Goal: Book appointment/travel/reservation

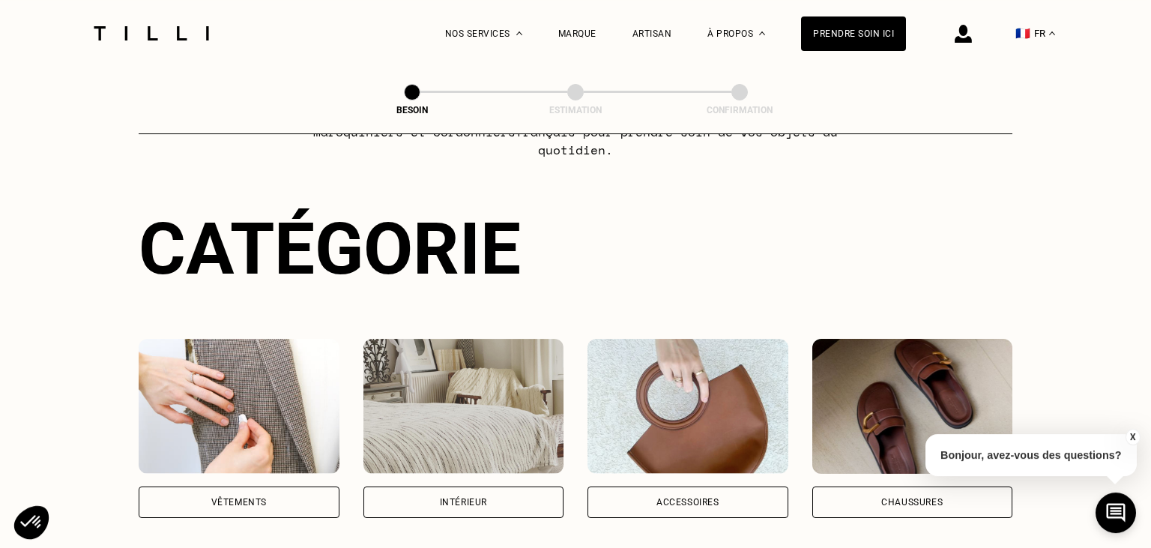
scroll to position [237, 0]
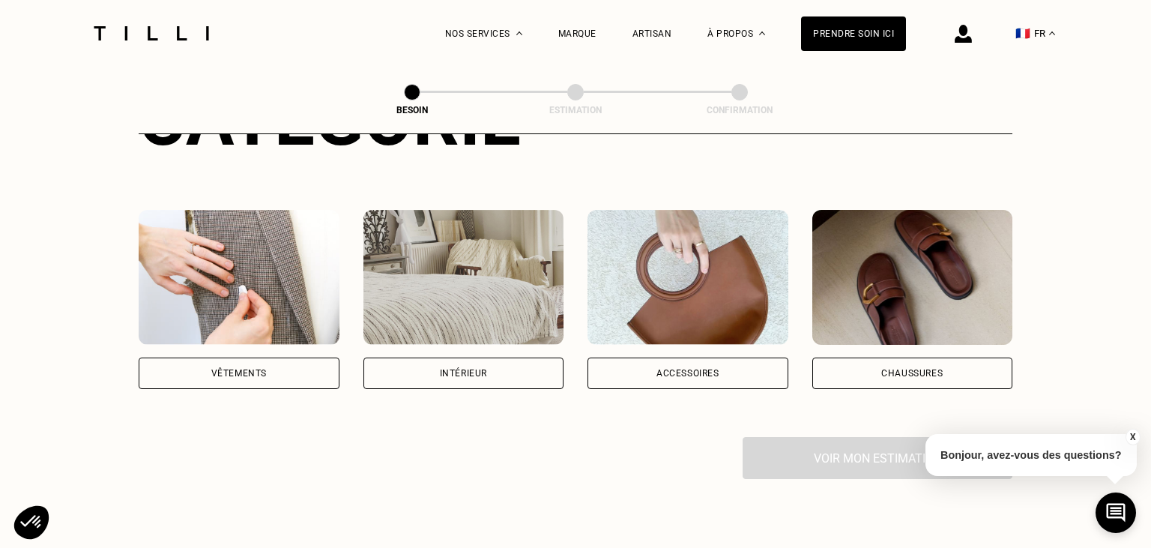
click at [244, 369] on div "Vêtements" at bounding box center [238, 373] width 55 height 9
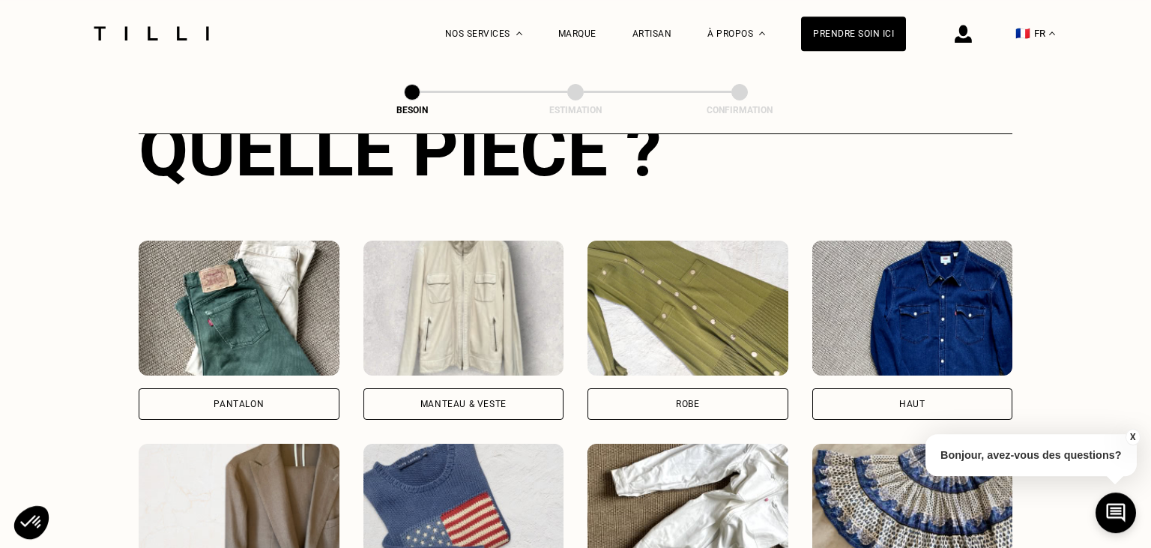
scroll to position [630, 0]
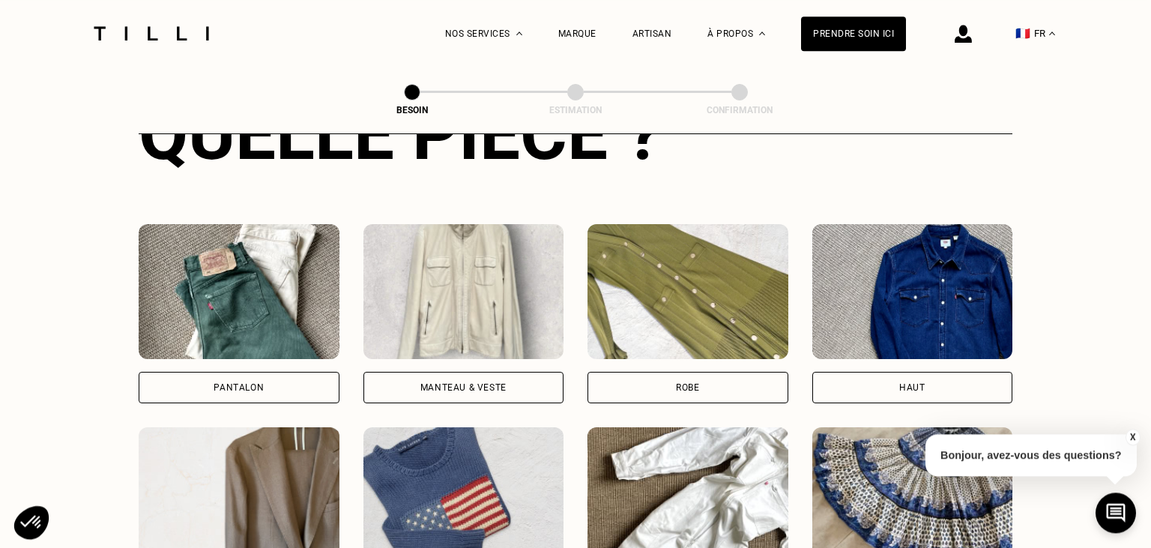
click at [469, 383] on div "Manteau & Veste" at bounding box center [463, 387] width 86 height 9
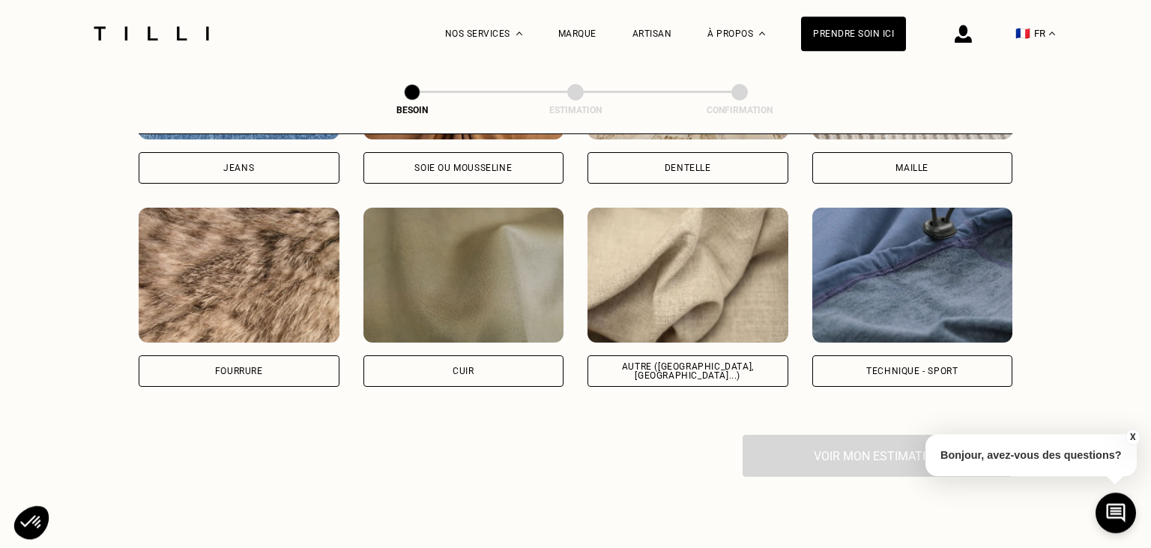
scroll to position [1778, 0]
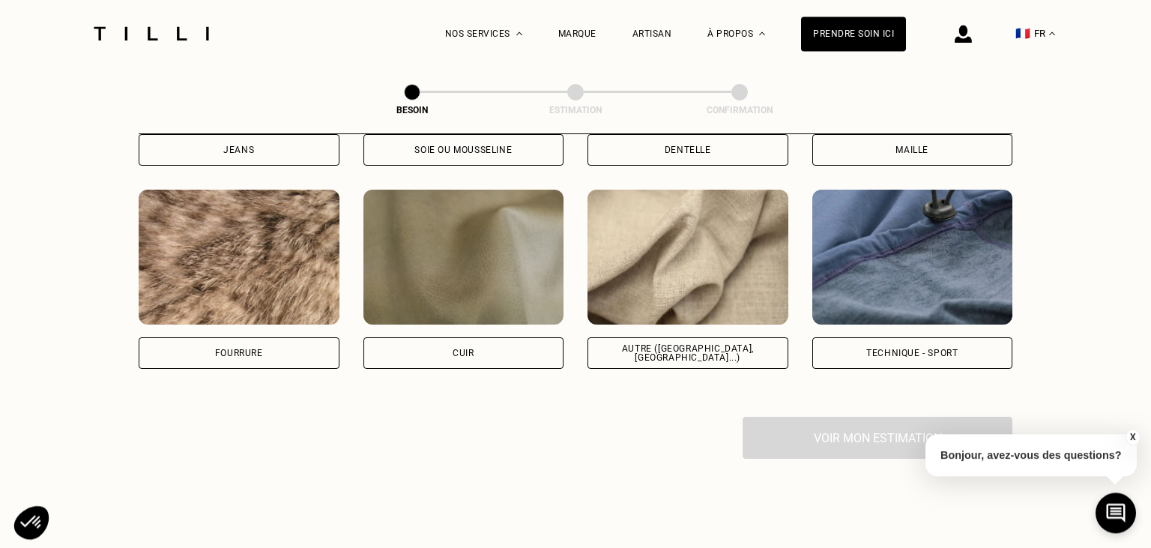
click at [658, 344] on div "Autre ([GEOGRAPHIC_DATA], [GEOGRAPHIC_DATA]...)" at bounding box center [687, 353] width 175 height 18
select select "FR"
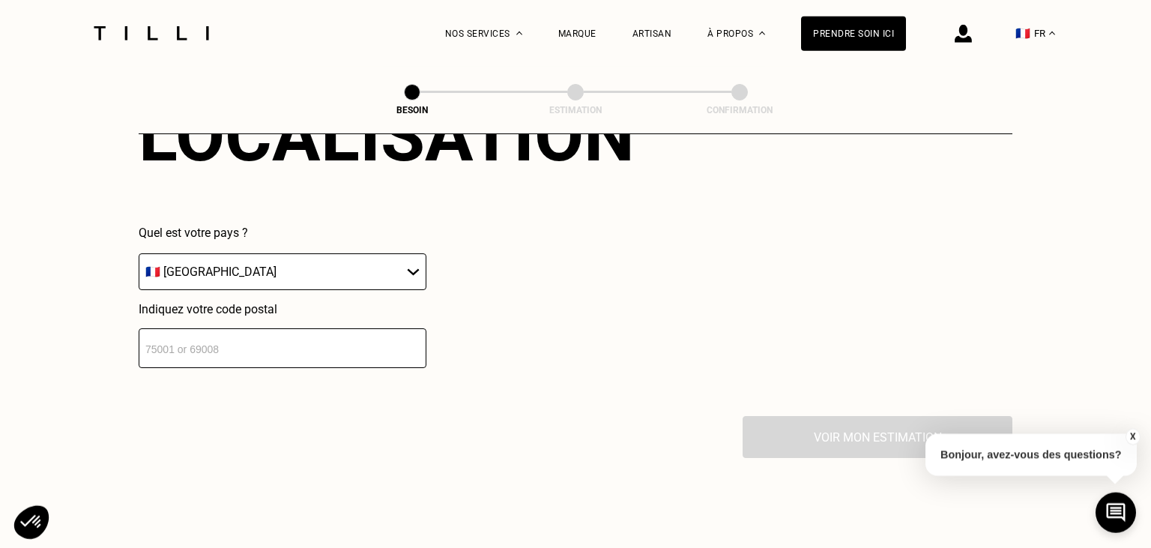
scroll to position [2171, 0]
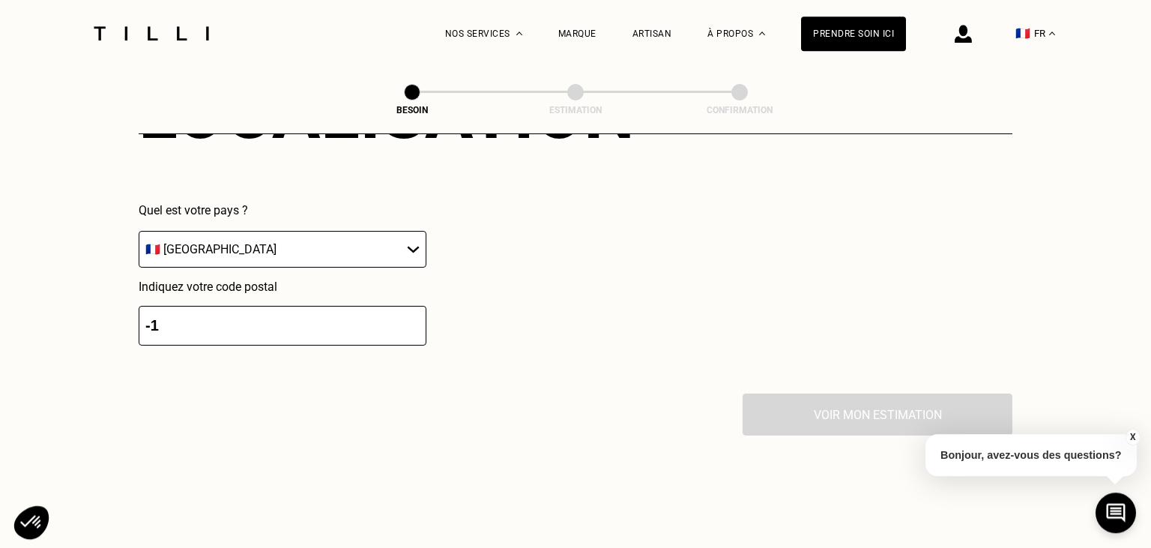
click at [416, 319] on input "-1" at bounding box center [283, 326] width 288 height 40
click at [413, 310] on input "0" at bounding box center [283, 326] width 288 height 40
click at [412, 310] on input "17" at bounding box center [283, 326] width 288 height 40
drag, startPoint x: 194, startPoint y: 314, endPoint x: 0, endPoint y: 316, distance: 194.1
click at [139, 316] on input "17" at bounding box center [283, 326] width 288 height 40
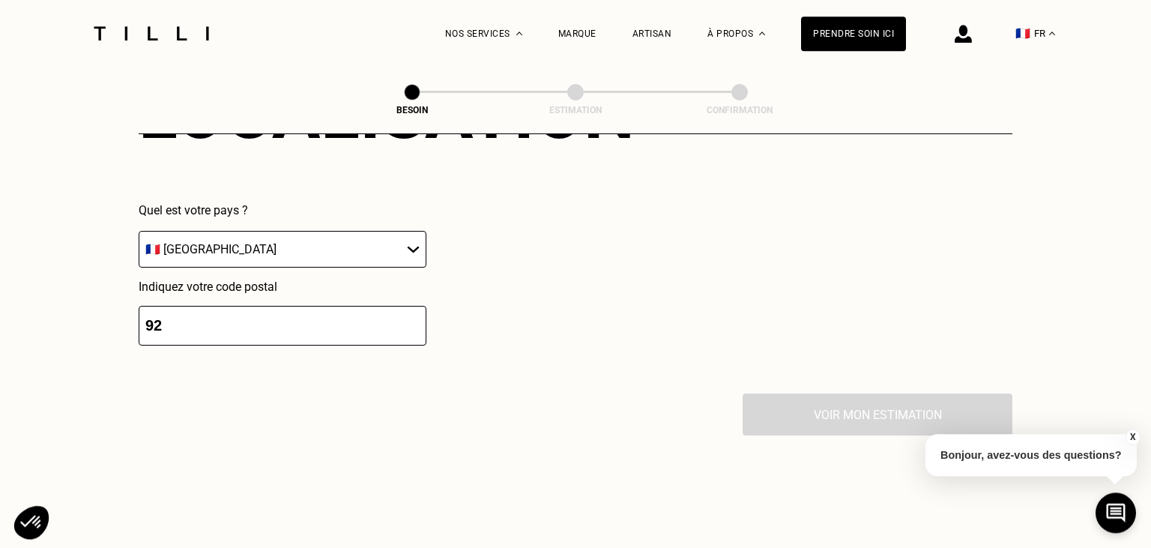
click at [280, 408] on div "Voir mon estimation" at bounding box center [576, 414] width 874 height 42
click at [309, 325] on input "92" at bounding box center [283, 326] width 288 height 40
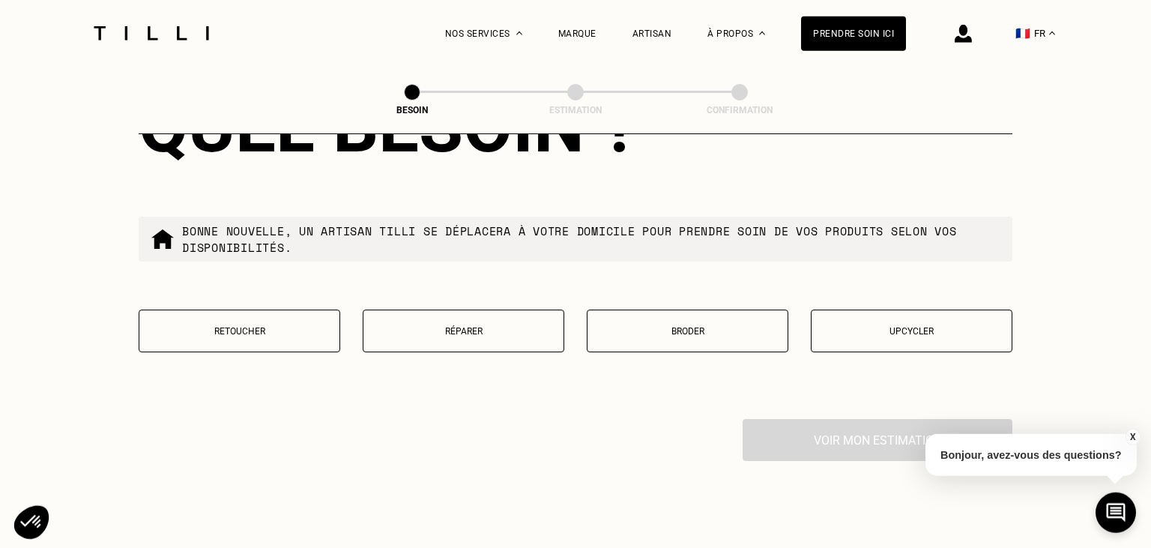
scroll to position [2545, 0]
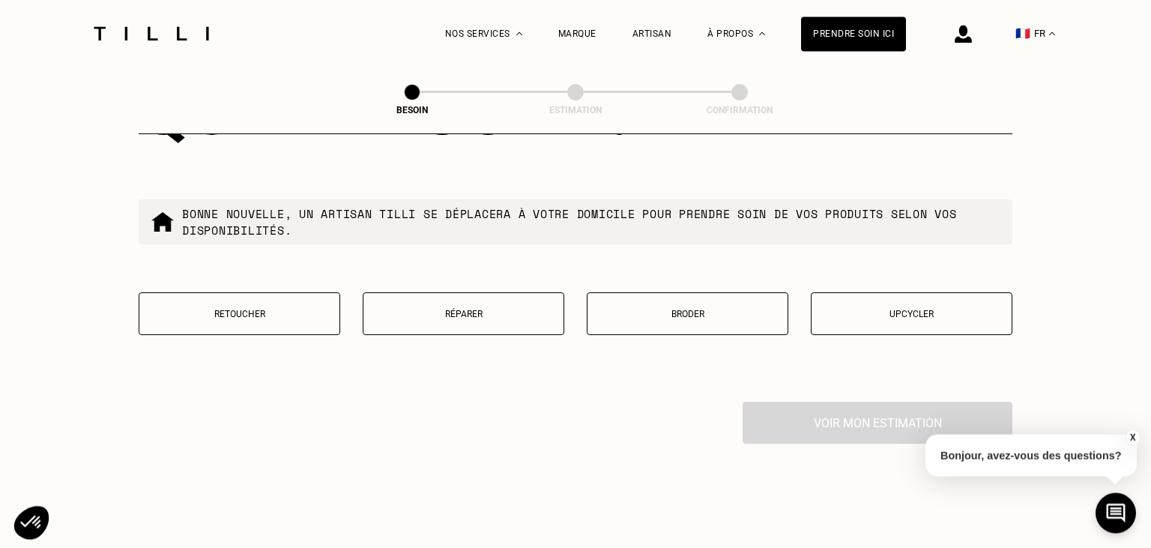
type input "92000"
click at [236, 301] on button "Retoucher" at bounding box center [240, 313] width 202 height 43
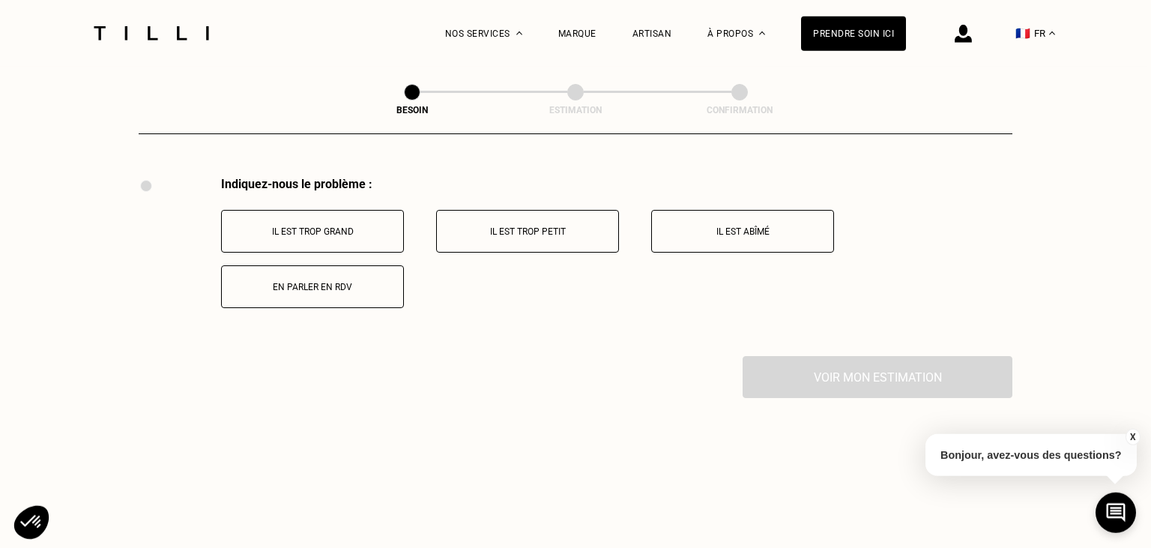
scroll to position [2771, 0]
click at [339, 226] on p "Il est trop grand" at bounding box center [312, 230] width 166 height 10
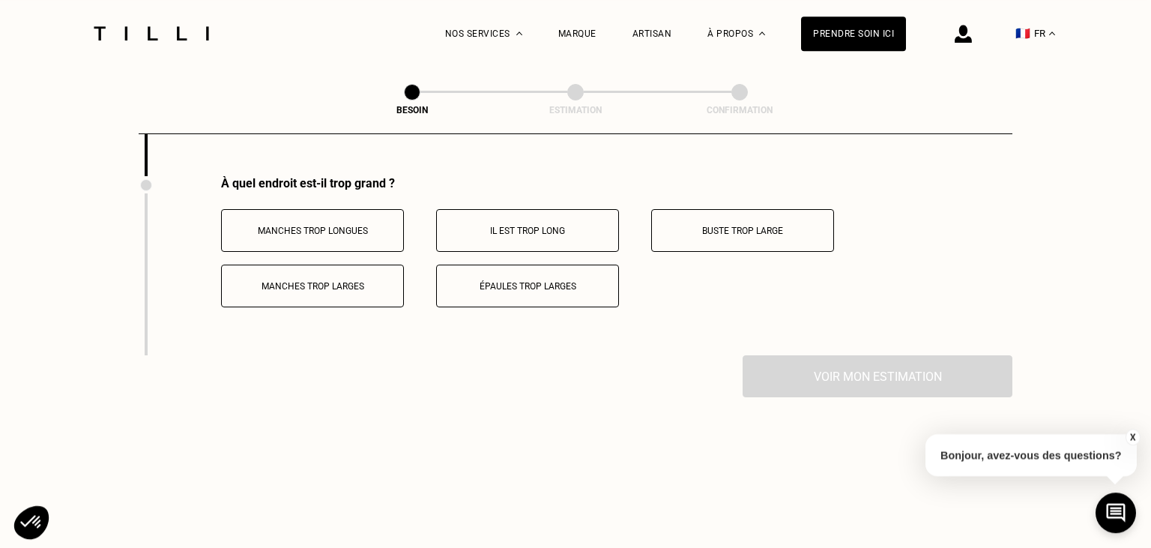
scroll to position [2950, 0]
click at [314, 228] on button "Manches trop longues" at bounding box center [312, 229] width 183 height 43
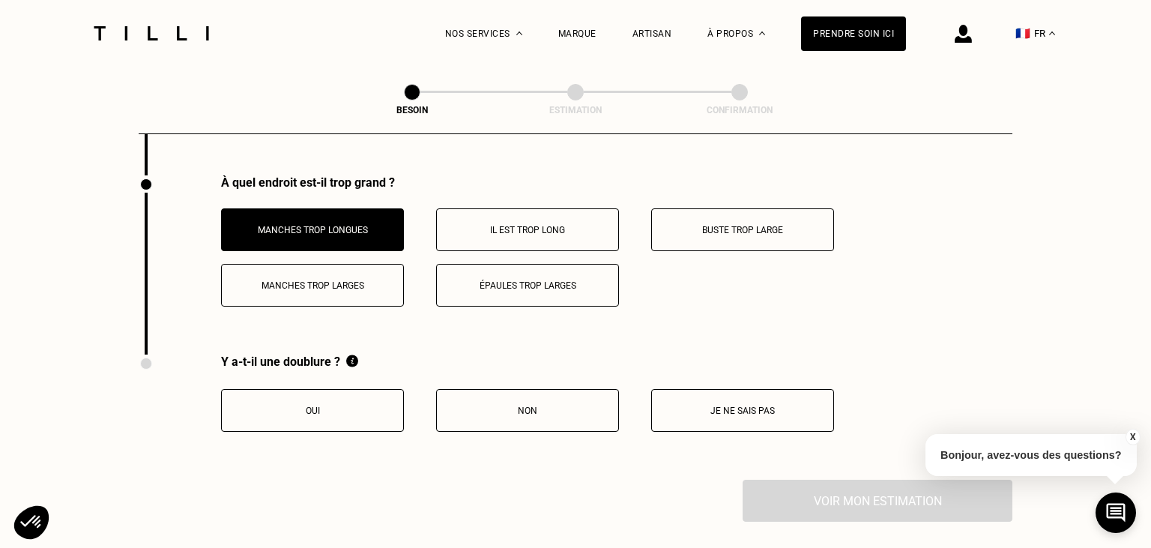
click at [555, 226] on p "Il est trop long" at bounding box center [527, 230] width 166 height 10
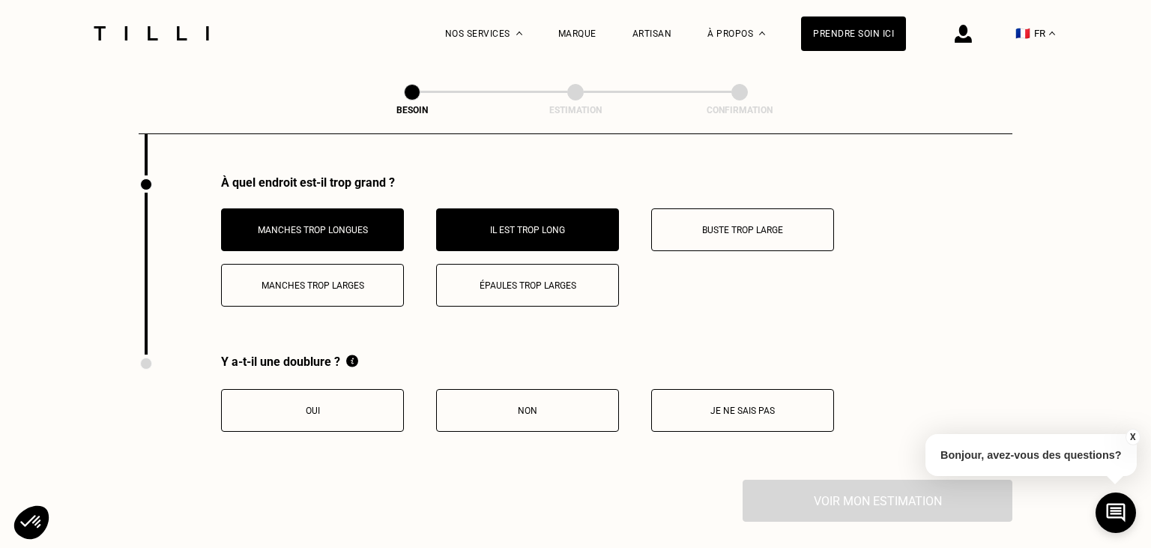
click at [749, 225] on p "Buste trop large" at bounding box center [742, 230] width 166 height 10
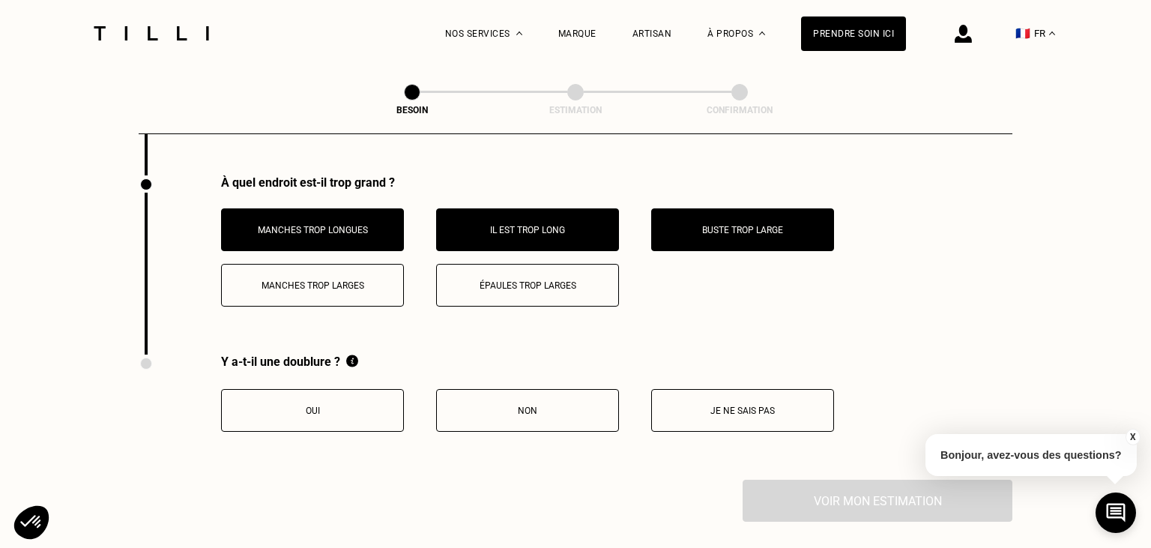
click at [306, 280] on p "Manches trop larges" at bounding box center [312, 285] width 166 height 10
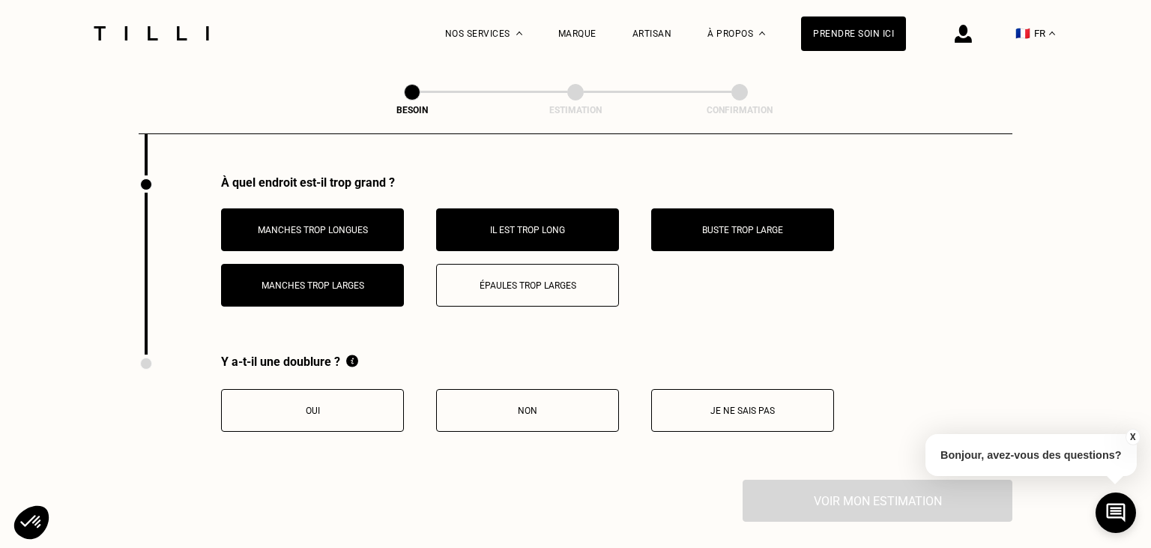
click at [552, 280] on p "Épaules trop larges" at bounding box center [527, 285] width 166 height 10
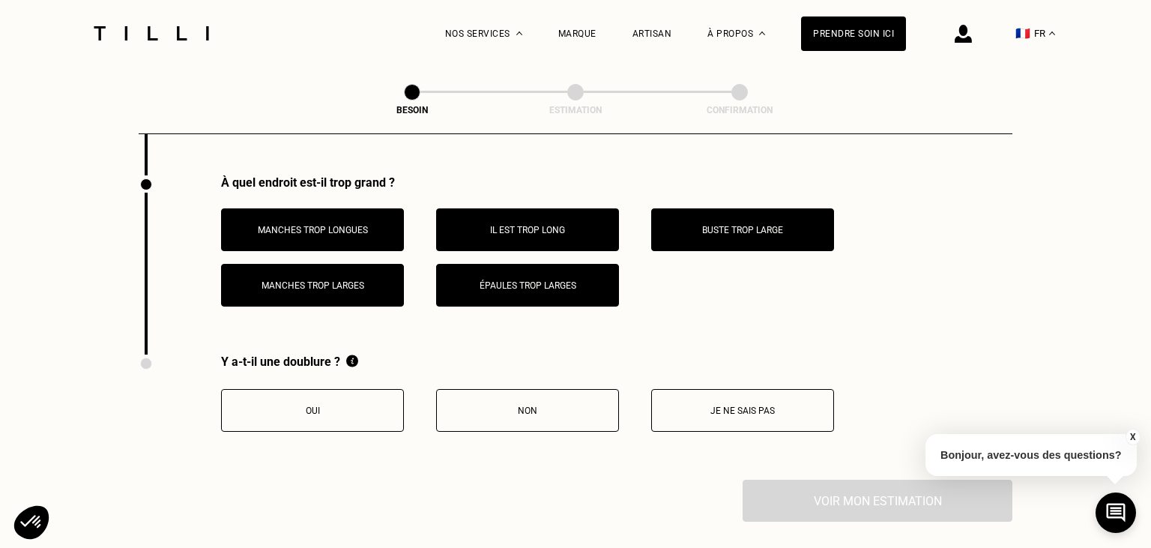
click at [718, 225] on p "Buste trop large" at bounding box center [742, 230] width 166 height 10
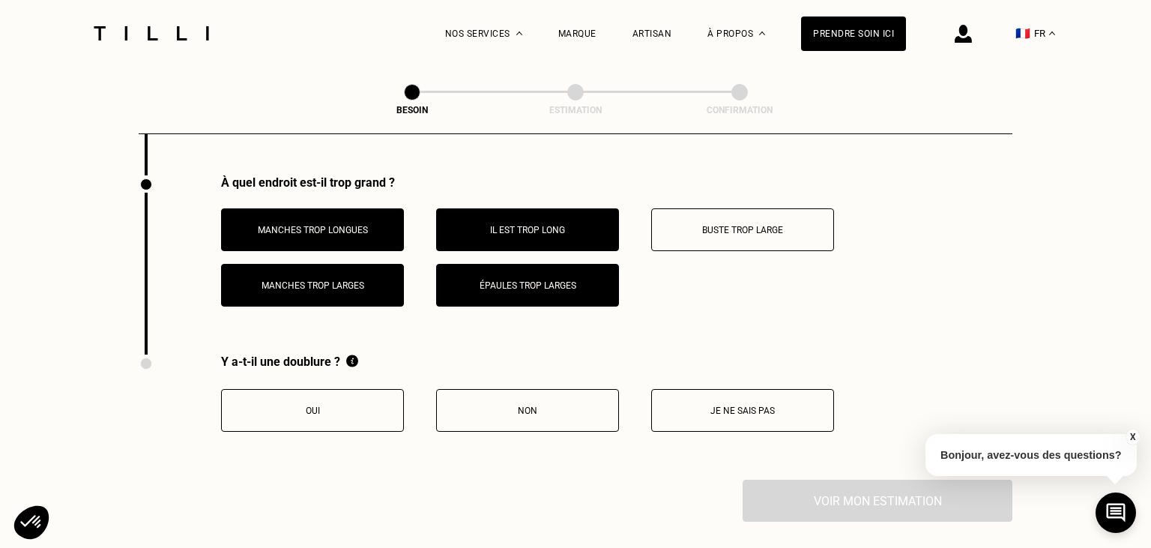
click at [310, 396] on button "Oui" at bounding box center [312, 410] width 183 height 43
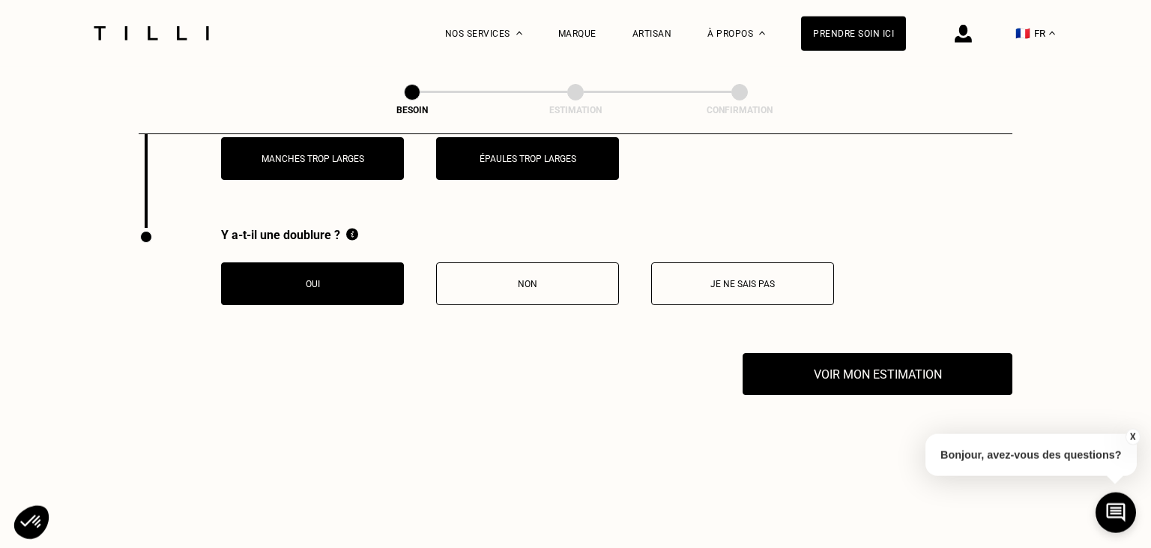
scroll to position [3109, 0]
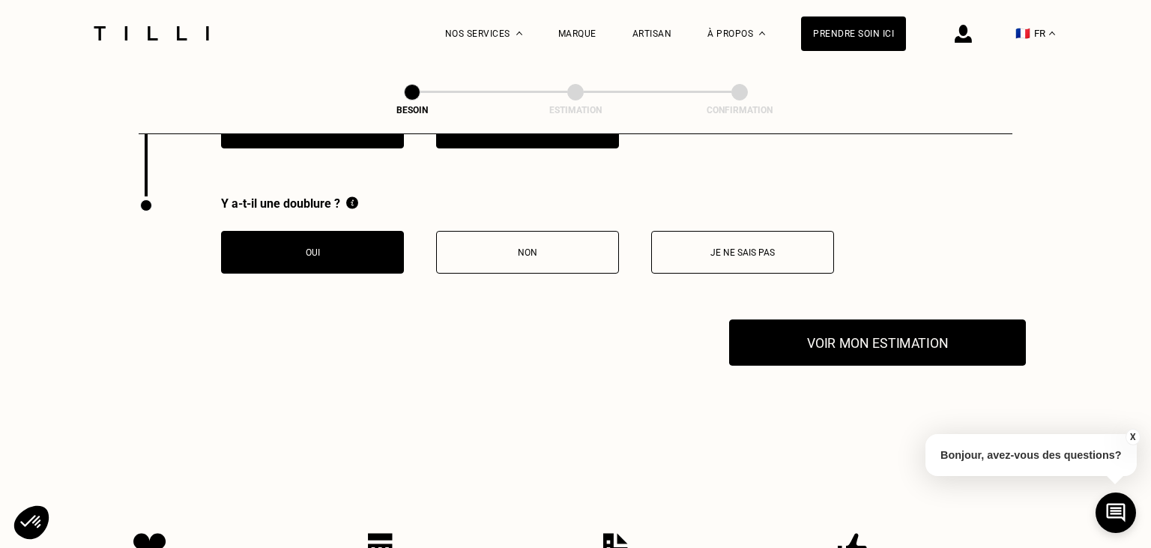
click at [841, 334] on button "Voir mon estimation" at bounding box center [877, 342] width 297 height 46
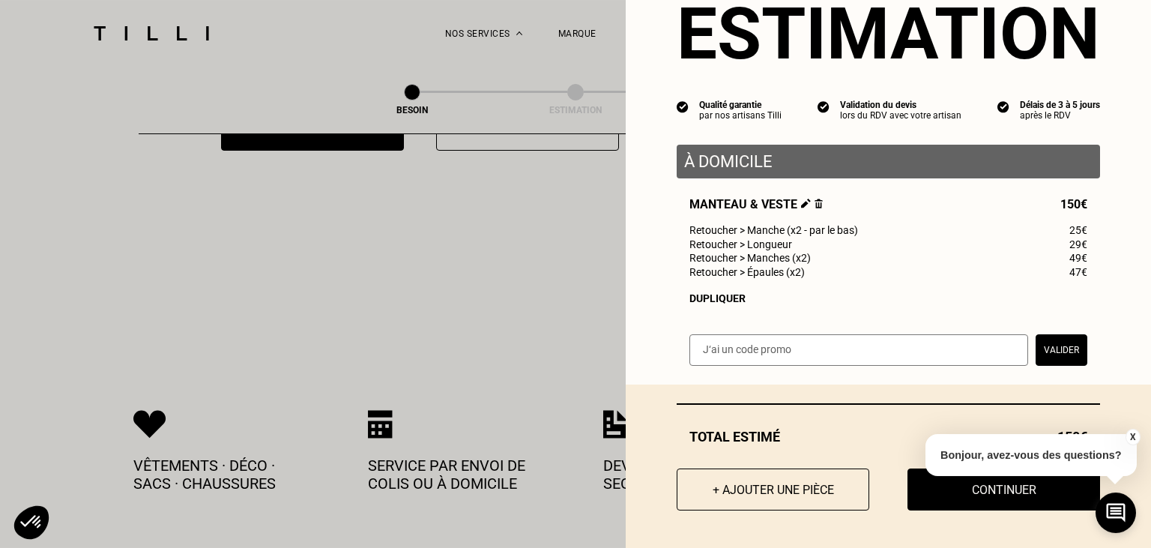
scroll to position [3267, 0]
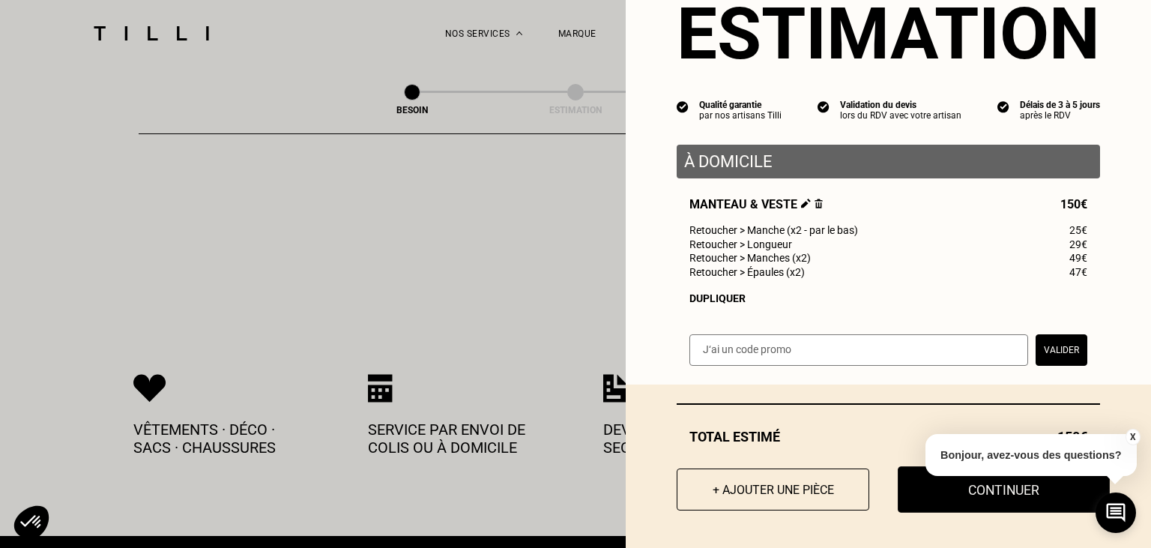
click at [962, 495] on button "Continuer" at bounding box center [1004, 489] width 212 height 46
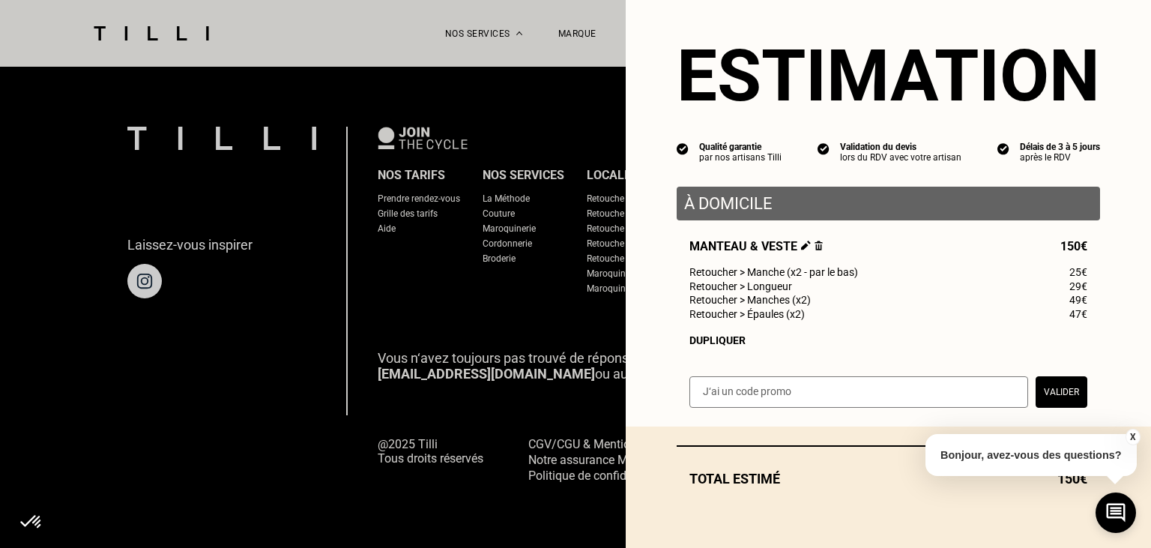
scroll to position [21, 0]
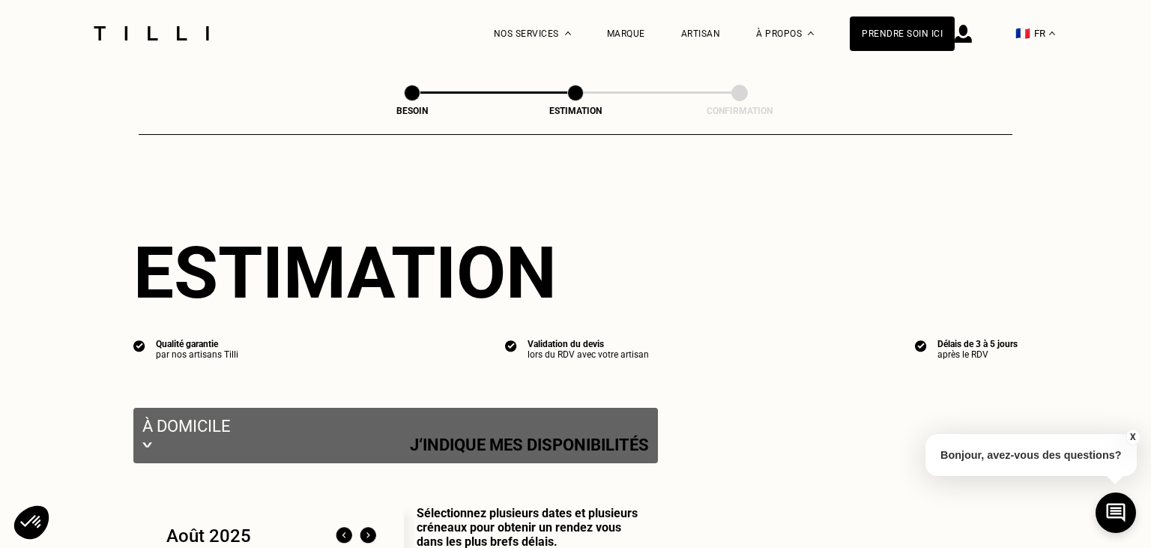
select select "FR"
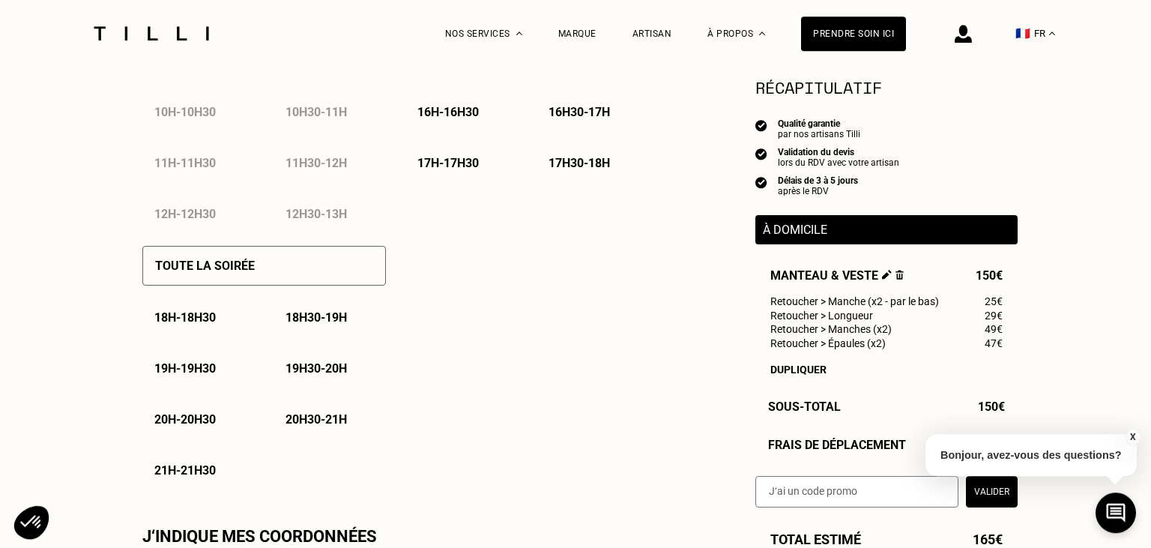
scroll to position [950, 0]
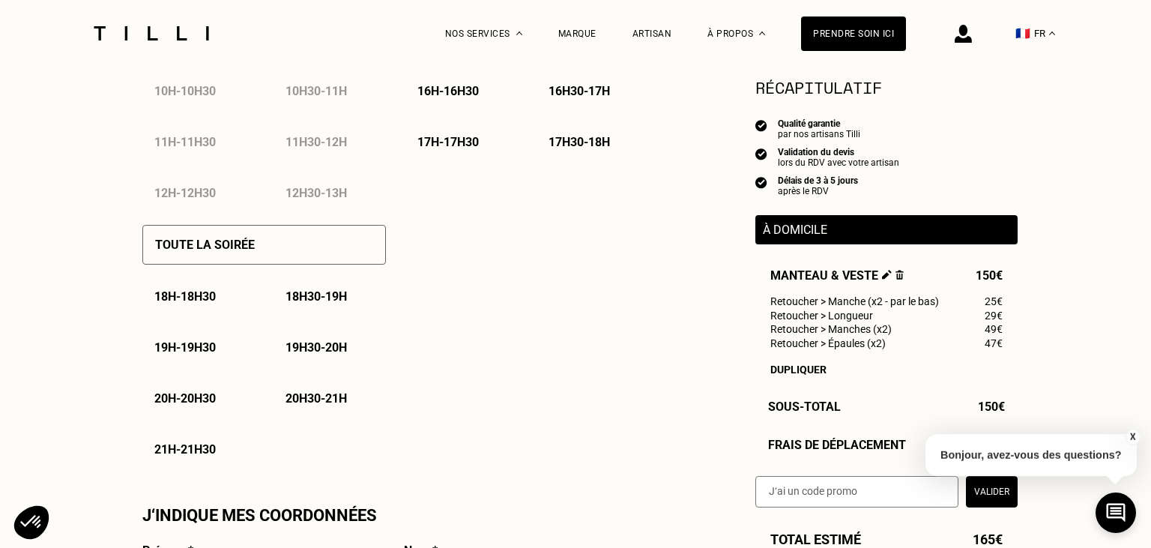
click at [1039, 383] on div "Besoin Estimation Confirmation Estimation Récapitulatif Qualité garantie par no…" at bounding box center [575, 331] width 1151 height 2429
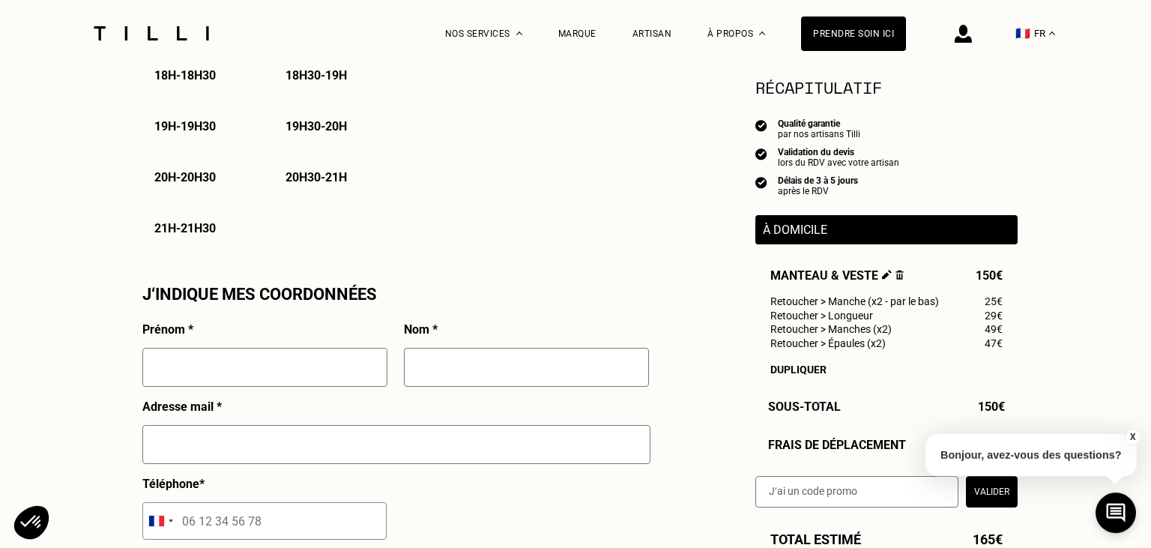
scroll to position [1187, 0]
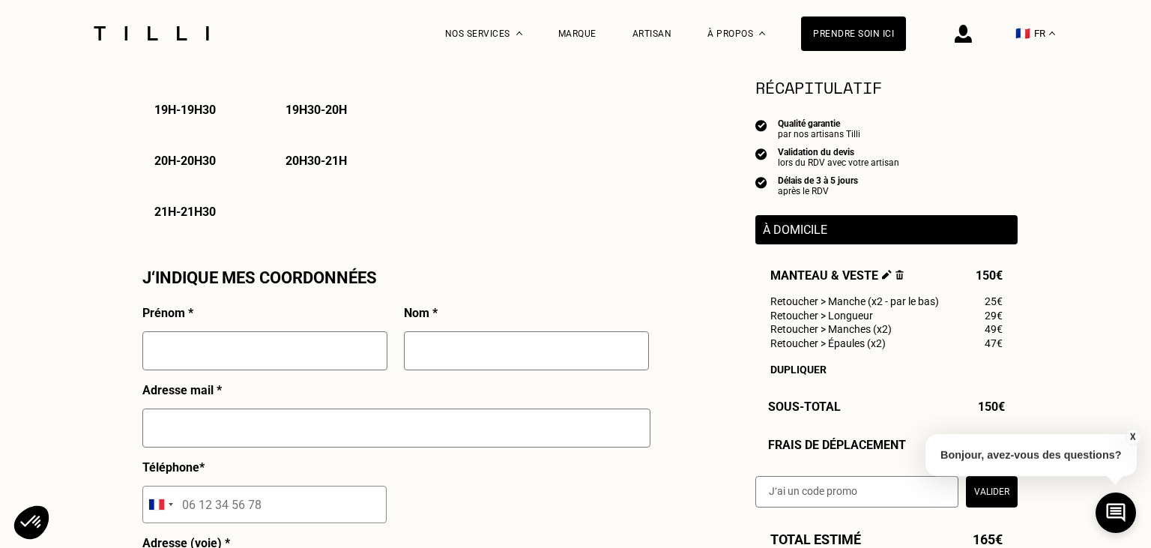
click at [1135, 437] on button "X" at bounding box center [1132, 437] width 15 height 16
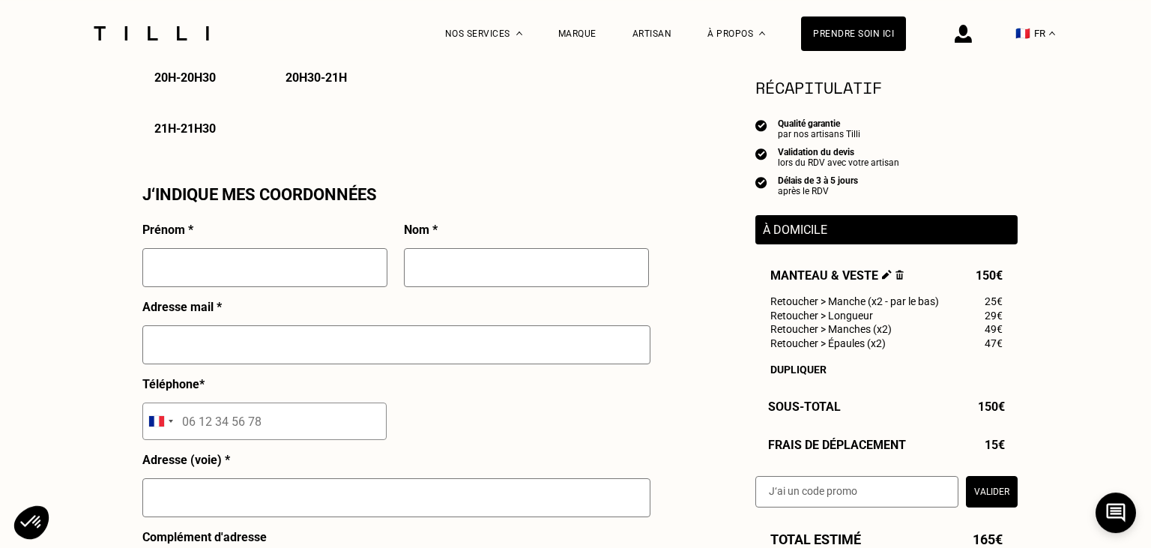
scroll to position [1424, 0]
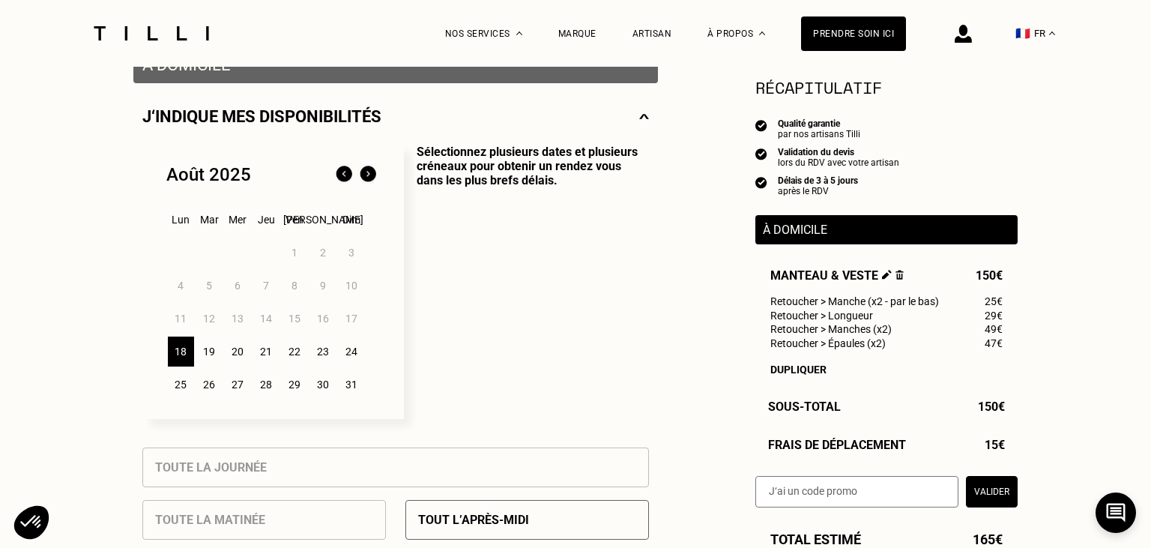
scroll to position [0, 0]
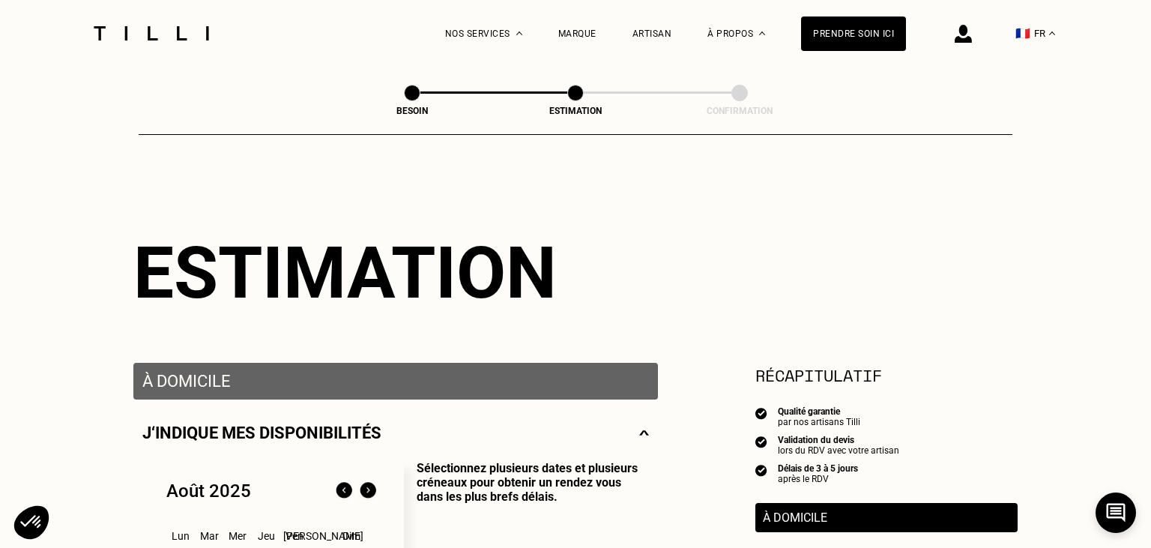
scroll to position [968, 0]
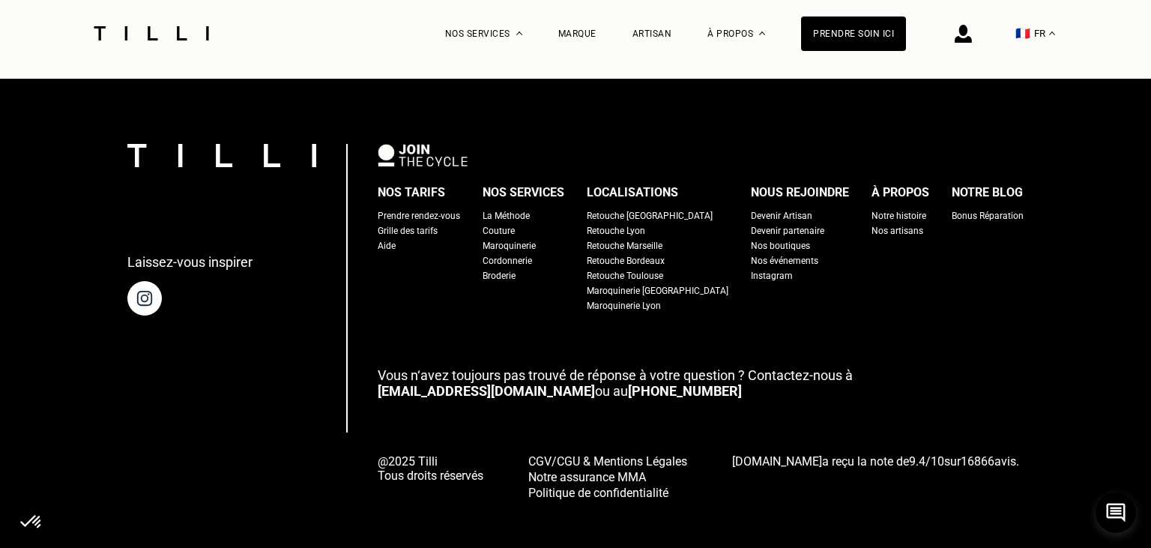
select select "FR"
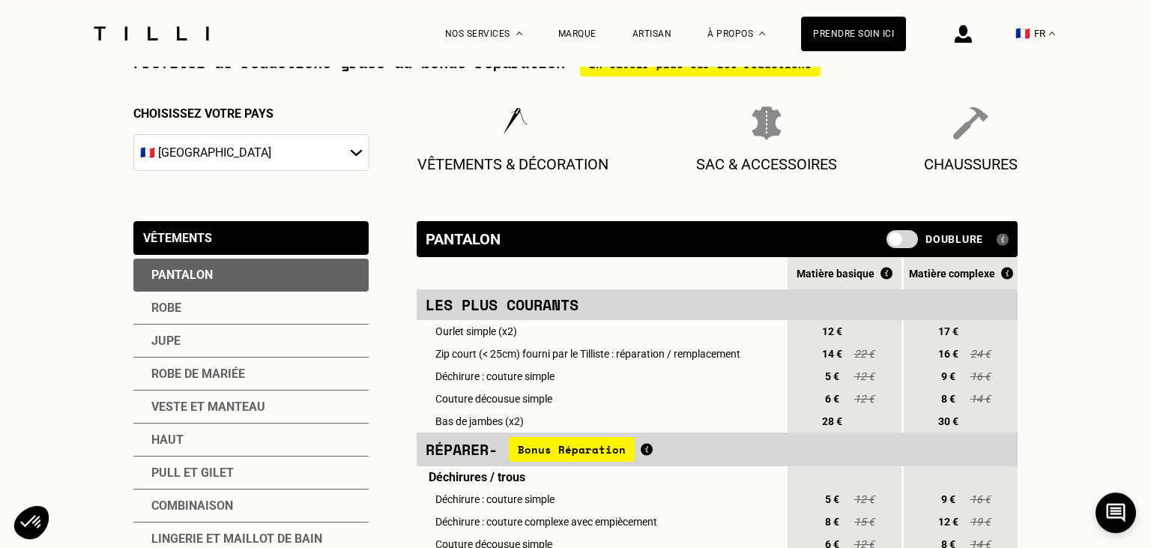
scroll to position [185, 0]
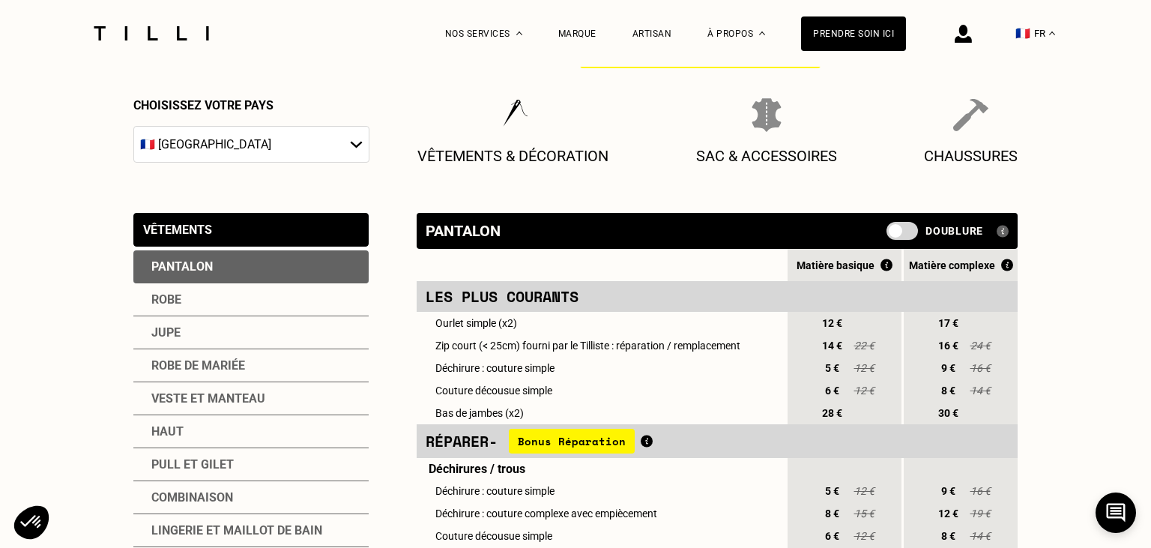
click at [250, 403] on div "Veste et manteau" at bounding box center [250, 398] width 235 height 33
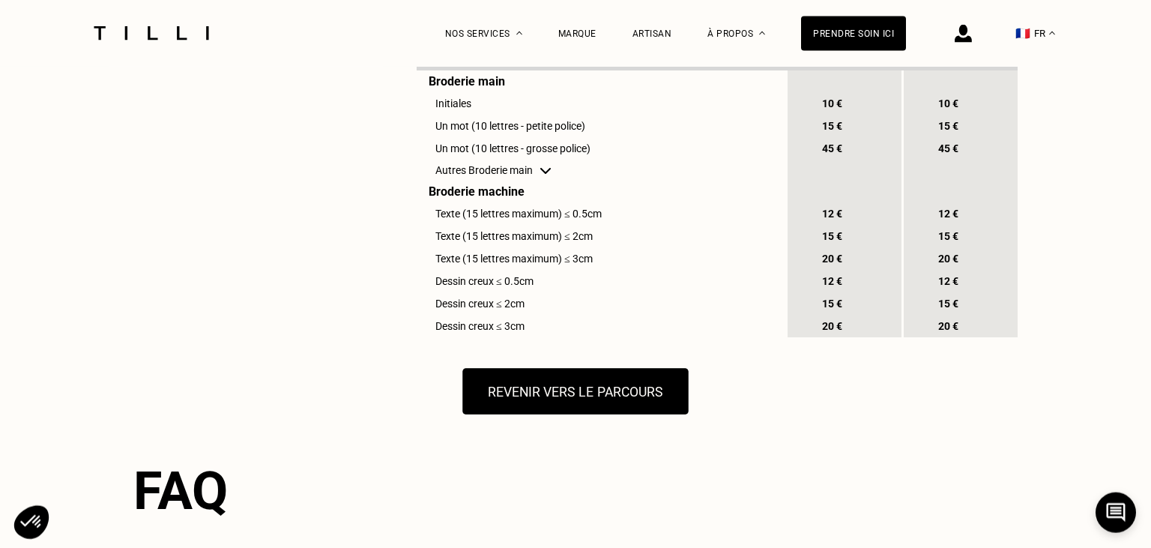
scroll to position [1530, 0]
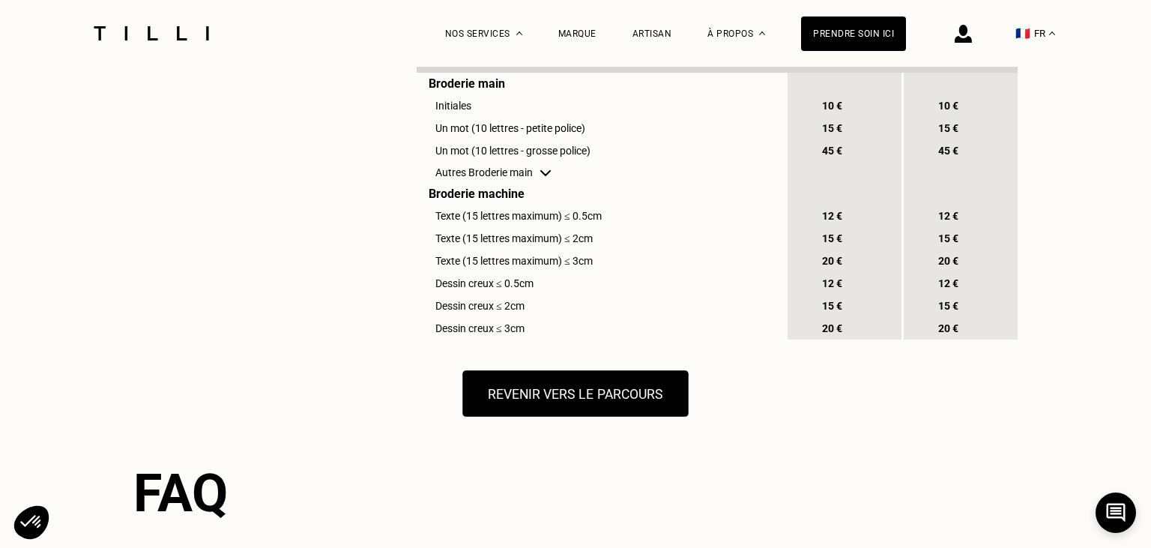
click at [555, 414] on button "Revenir vers le parcours" at bounding box center [575, 393] width 226 height 46
select select "FR"
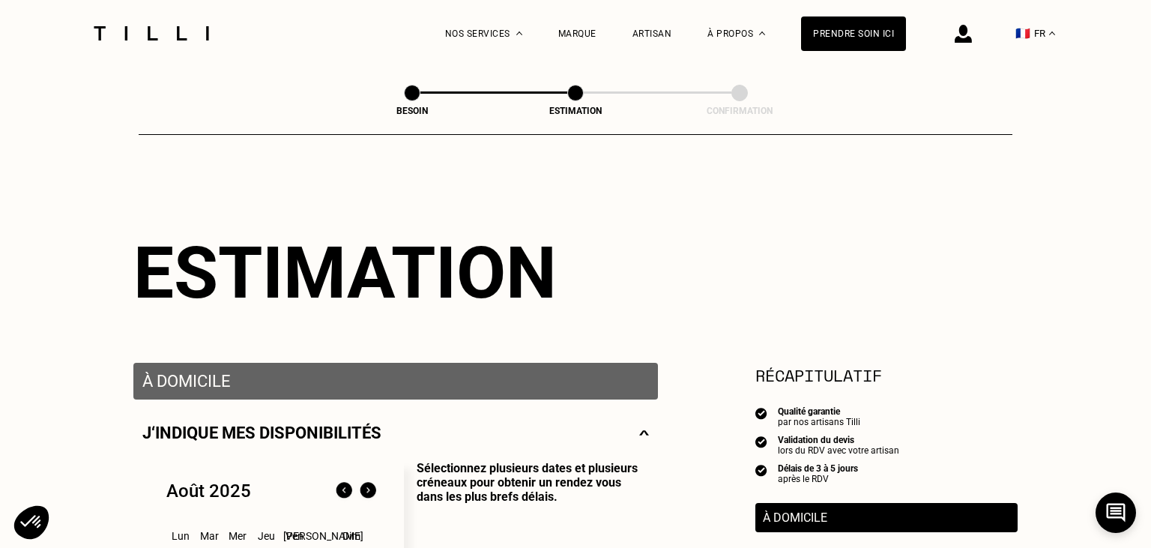
select select "FR"
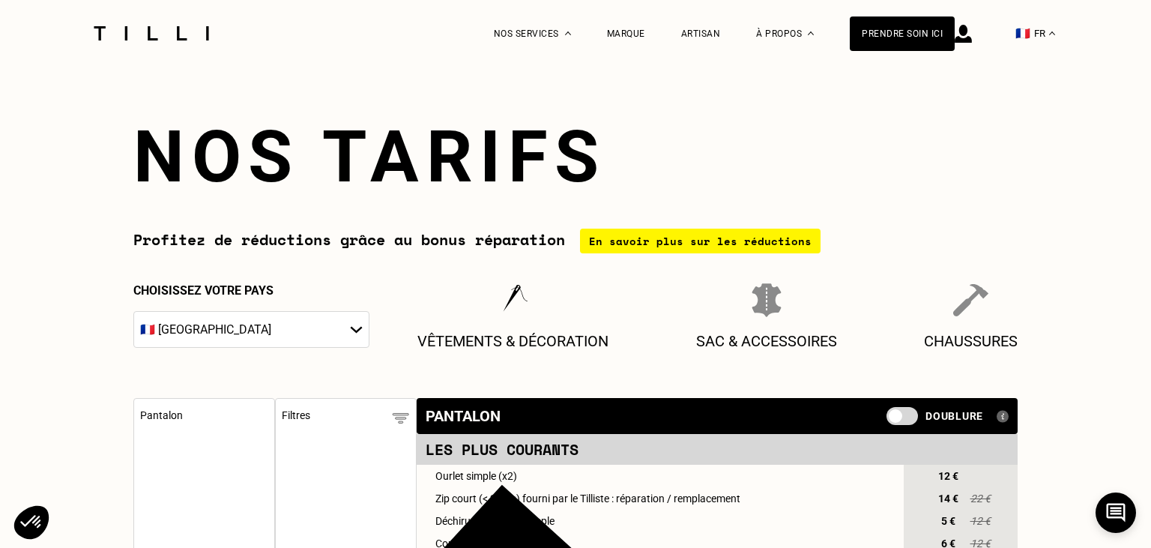
scroll to position [1557, 0]
